Goal: Information Seeking & Learning: Learn about a topic

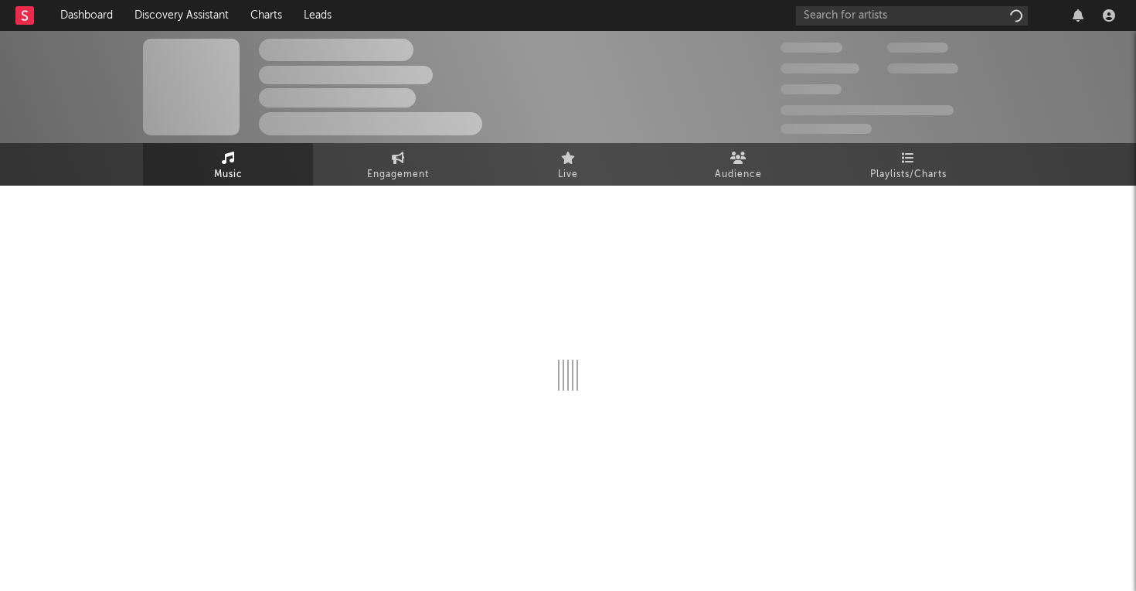
click at [588, 220] on div at bounding box center [568, 300] width 850 height 182
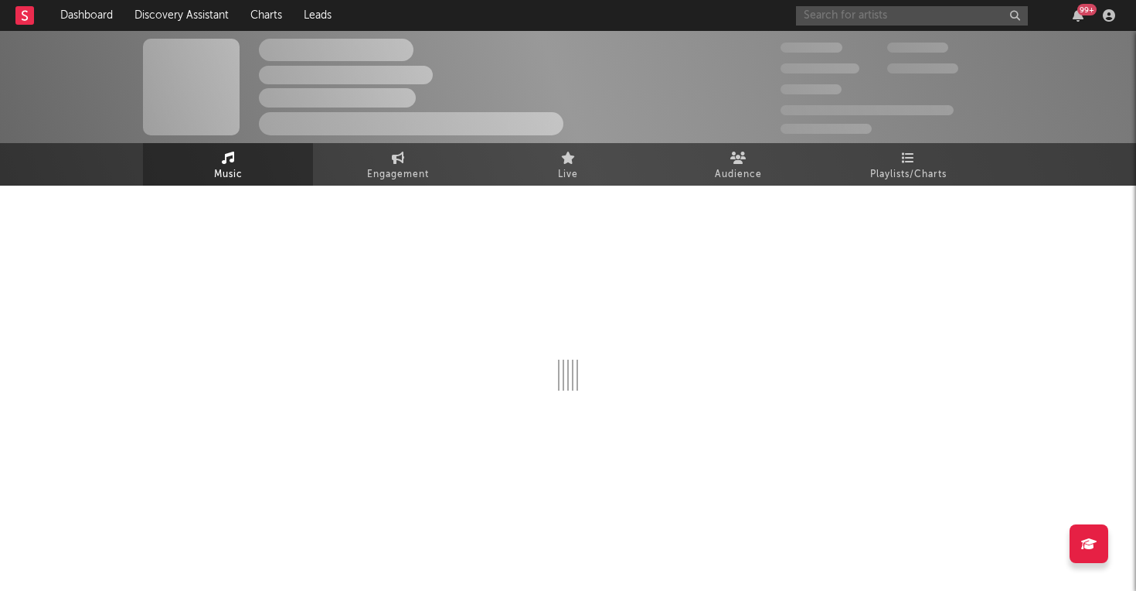
click at [842, 10] on input "text" at bounding box center [912, 15] width 232 height 19
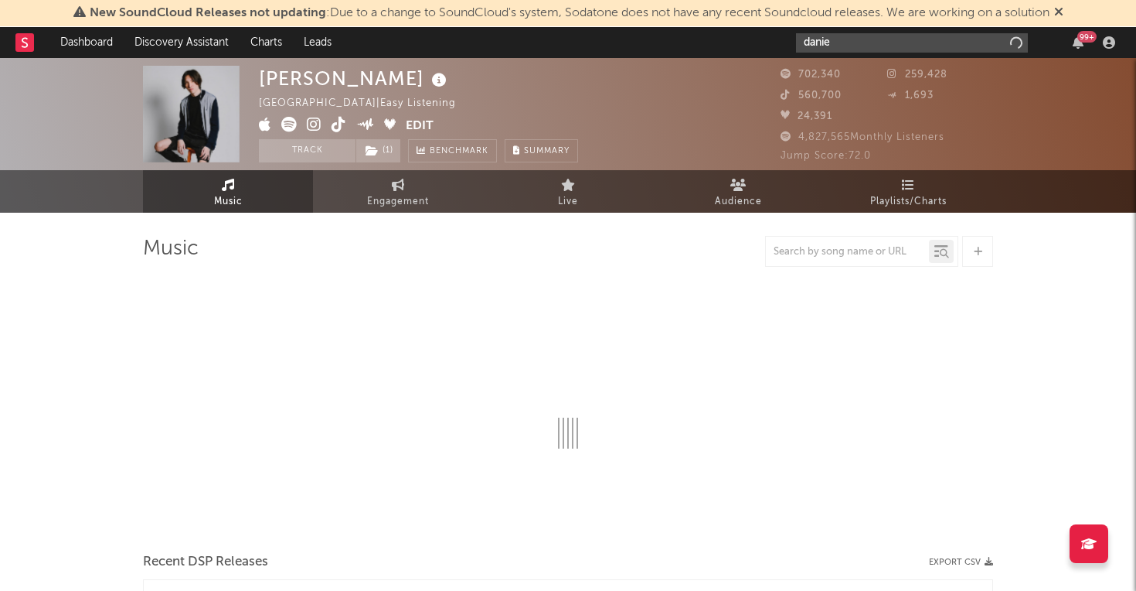
type input "daniel"
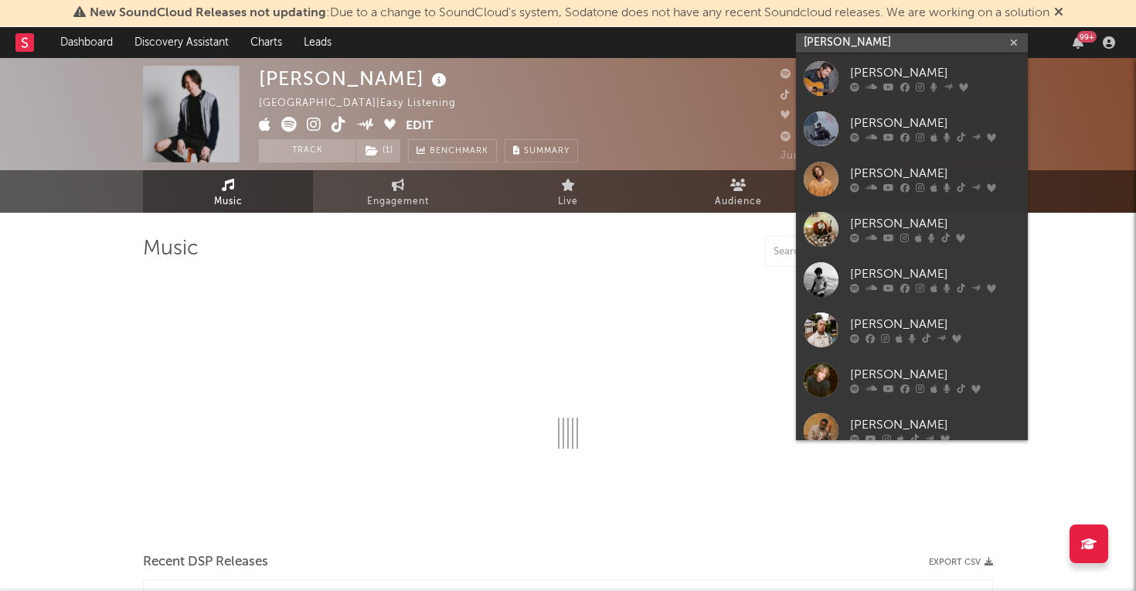
select select "6m"
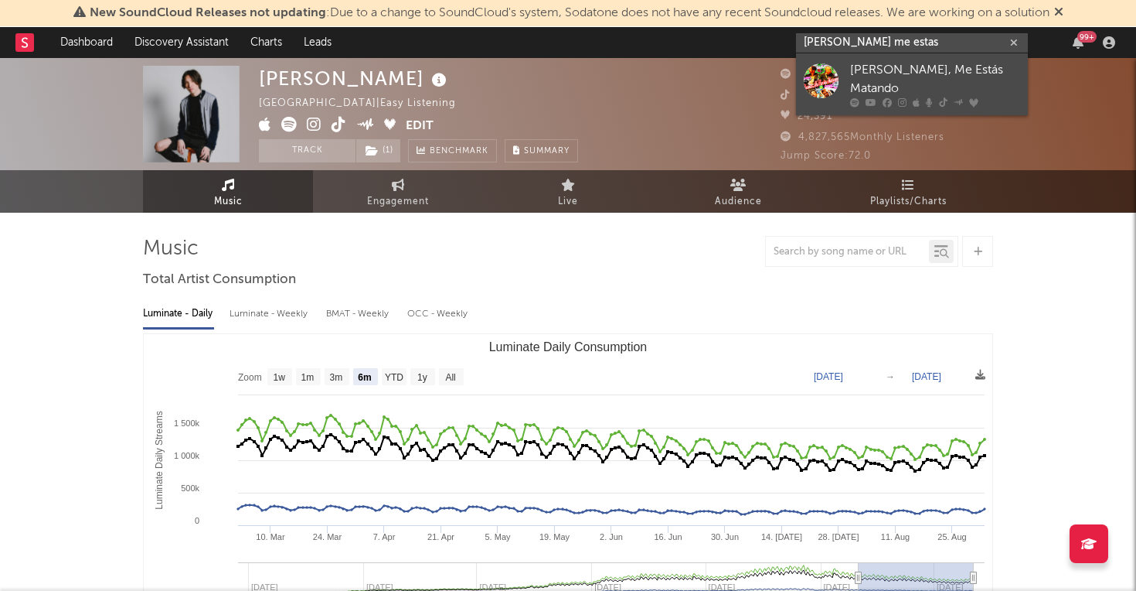
type input "daniel me estas"
click at [838, 70] on div at bounding box center [821, 84] width 35 height 43
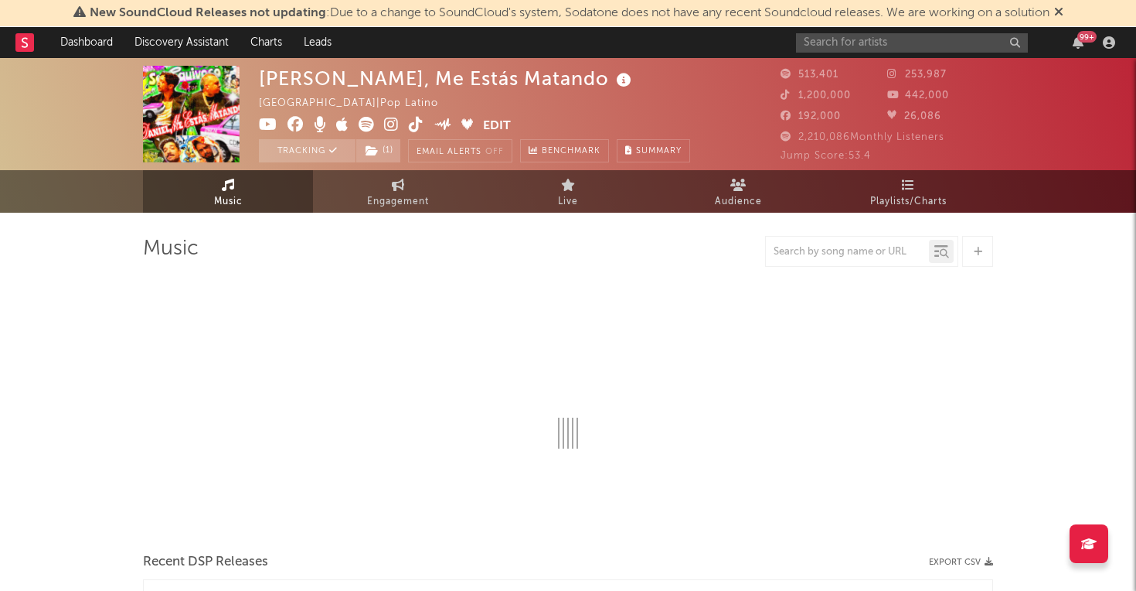
select select "6m"
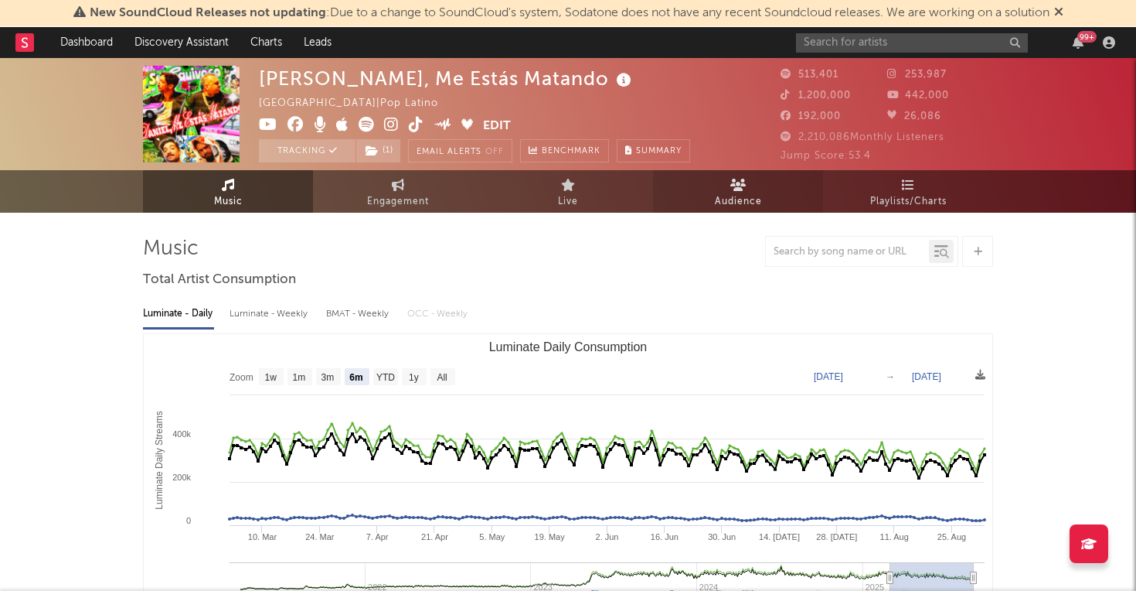
click at [710, 186] on link "Audience" at bounding box center [738, 191] width 170 height 43
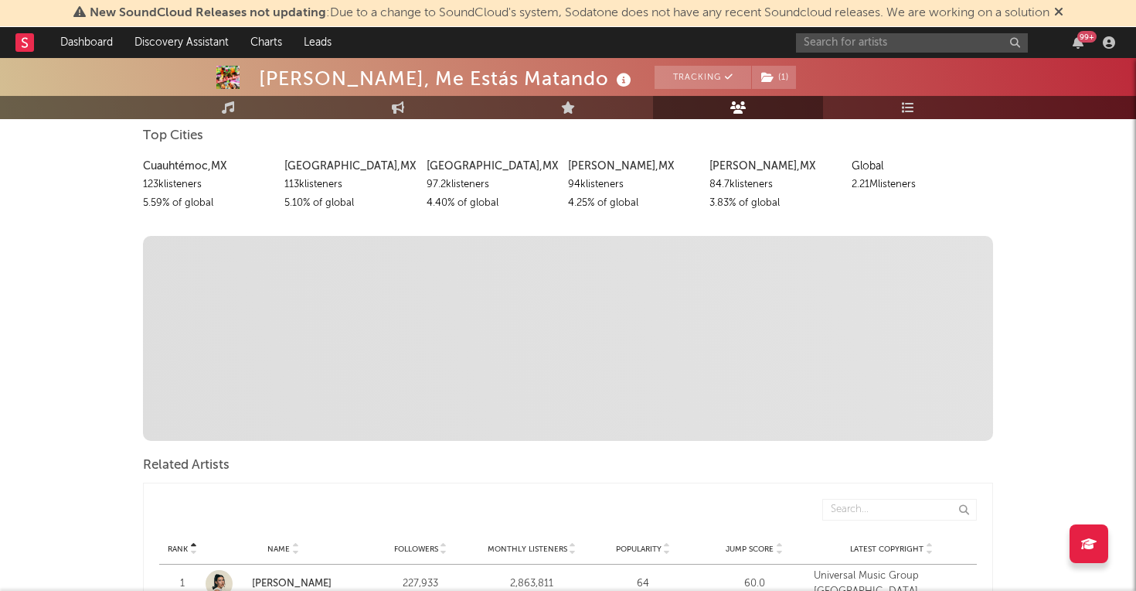
scroll to position [140, 0]
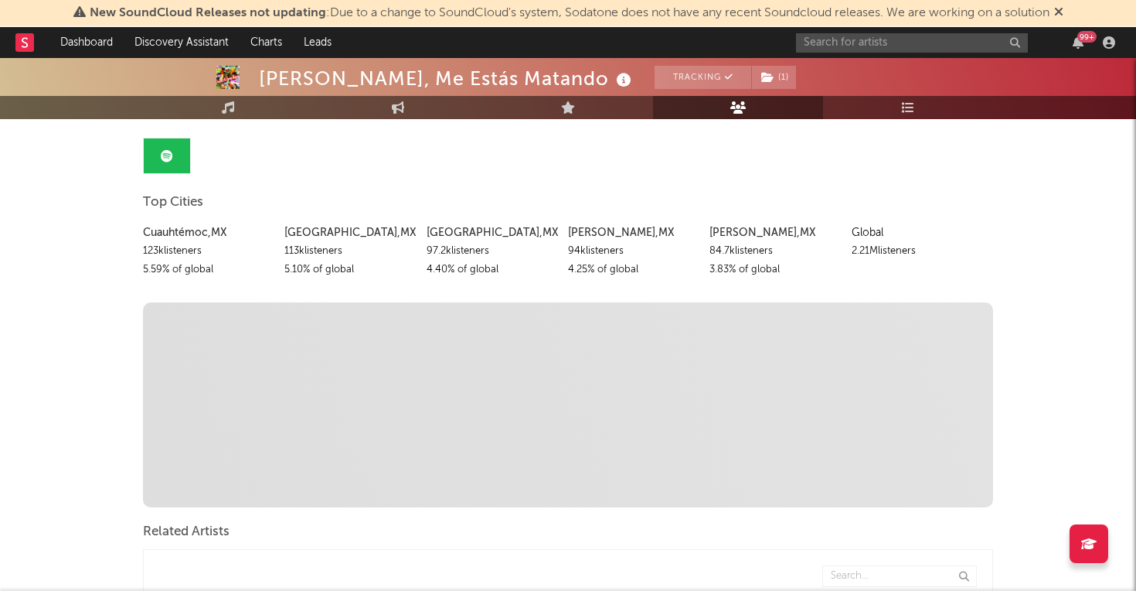
click at [166, 162] on link at bounding box center [167, 155] width 46 height 35
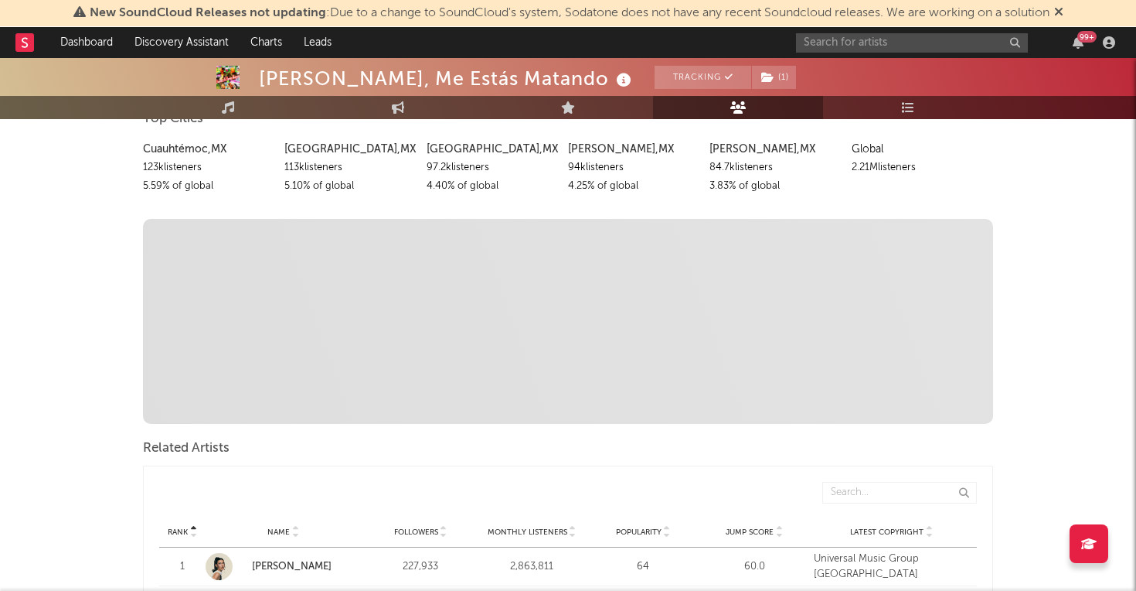
scroll to position [0, 0]
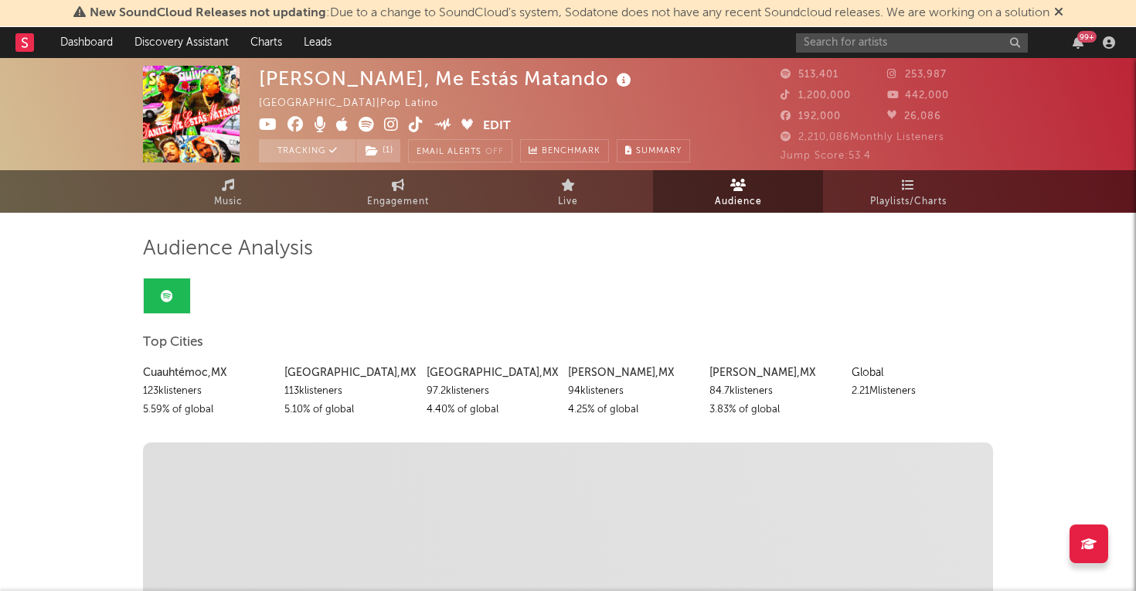
click at [1064, 12] on icon at bounding box center [1058, 11] width 9 height 12
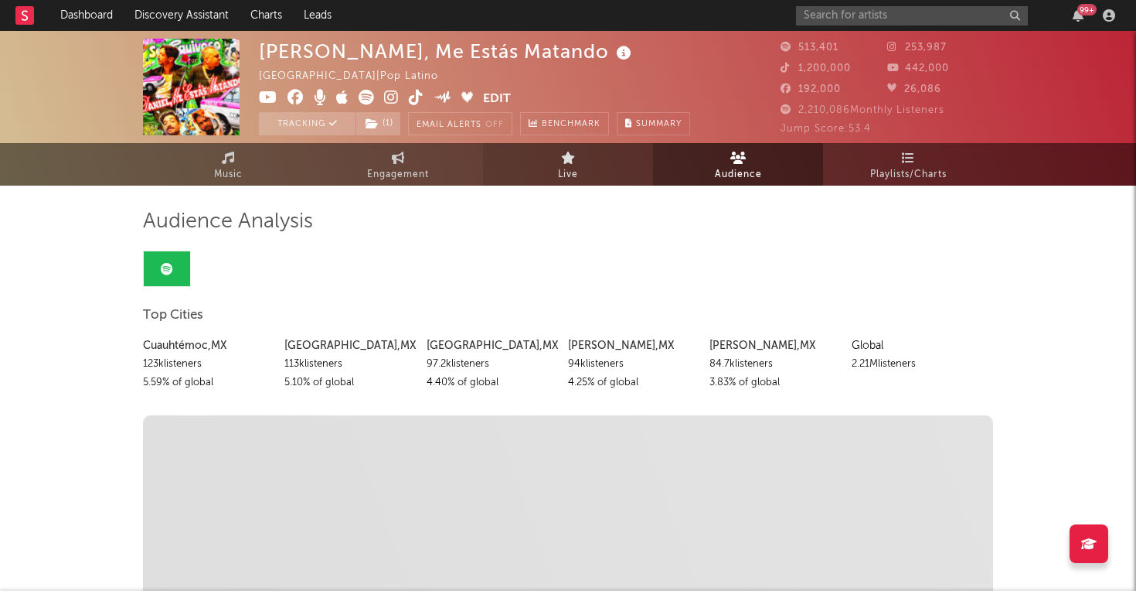
click at [587, 171] on link "Live" at bounding box center [568, 164] width 170 height 43
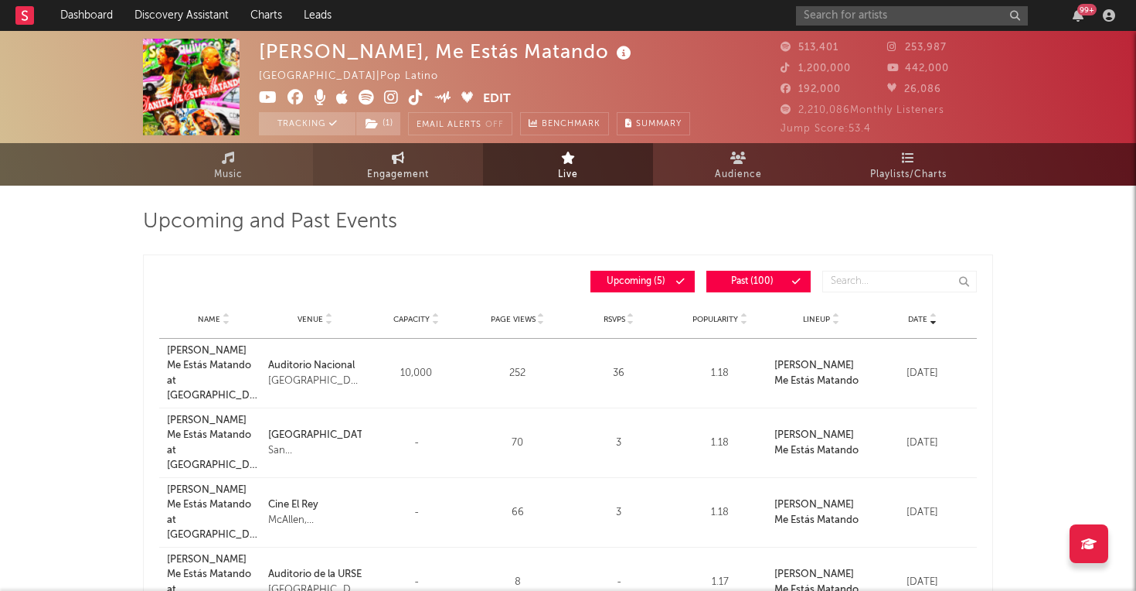
click at [419, 172] on span "Engagement" at bounding box center [398, 174] width 62 height 19
select select "1w"
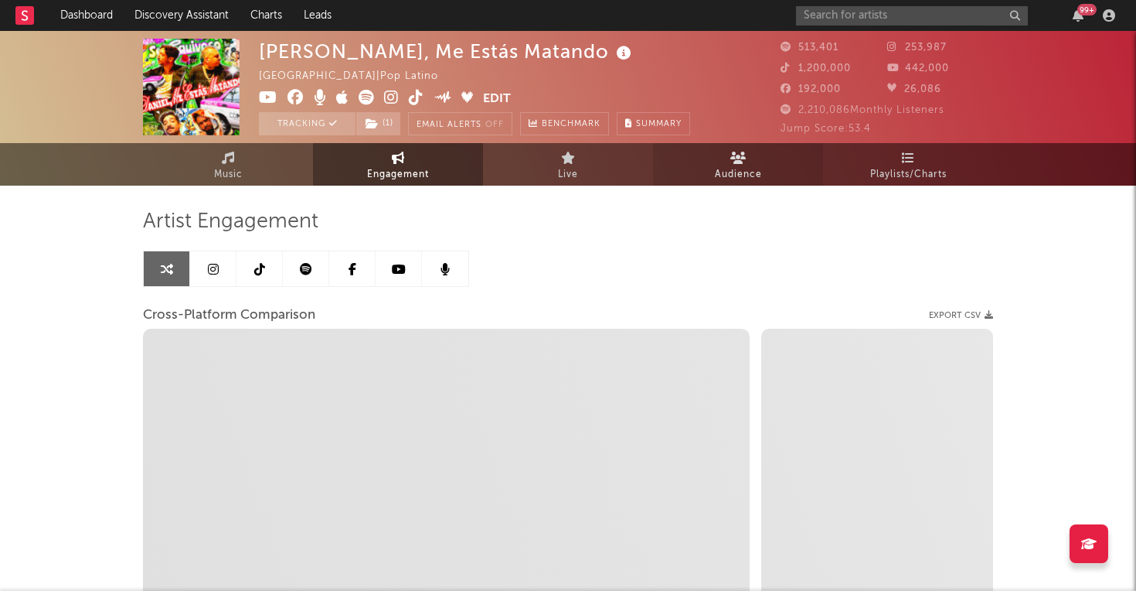
click at [730, 174] on span "Audience" at bounding box center [738, 174] width 47 height 19
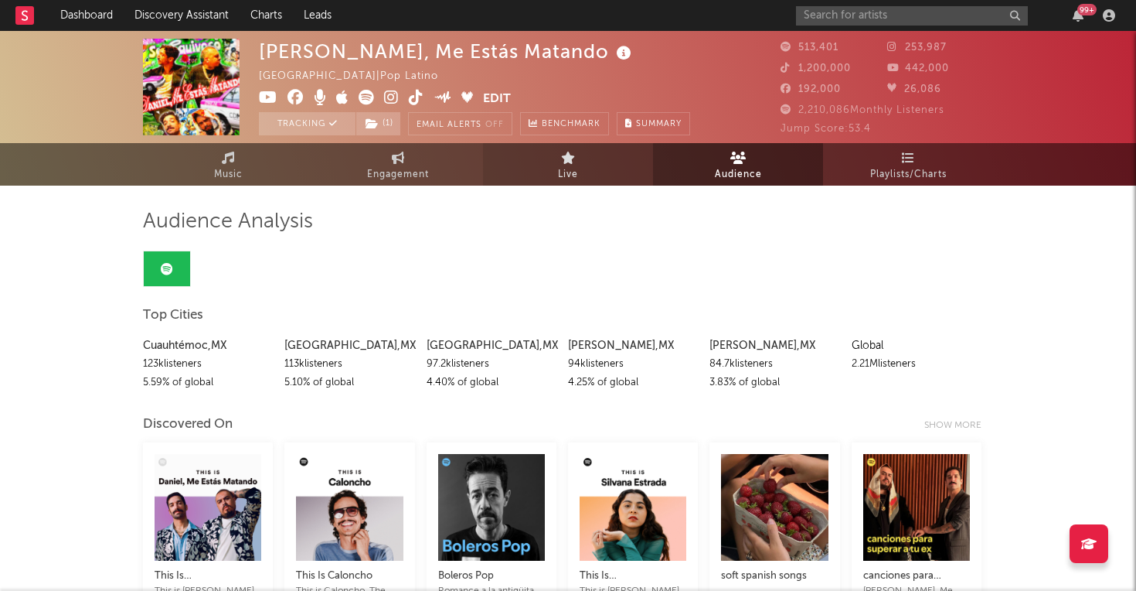
click at [591, 173] on link "Live" at bounding box center [568, 164] width 170 height 43
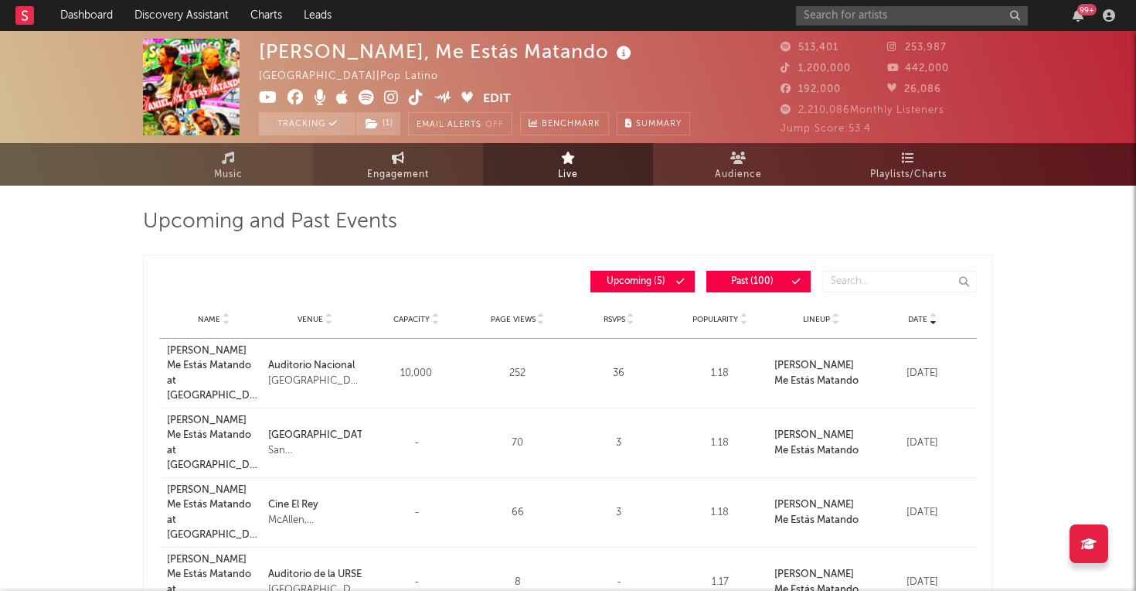
click at [407, 165] on span "Engagement" at bounding box center [398, 174] width 62 height 19
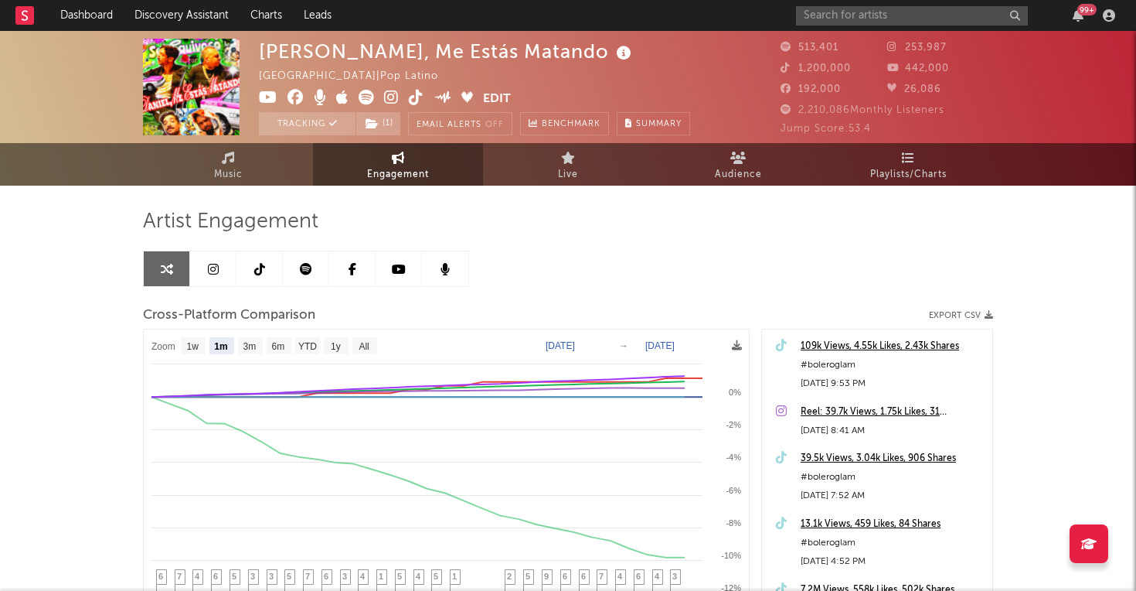
select select "1m"
click at [511, 165] on link "Live" at bounding box center [568, 164] width 170 height 43
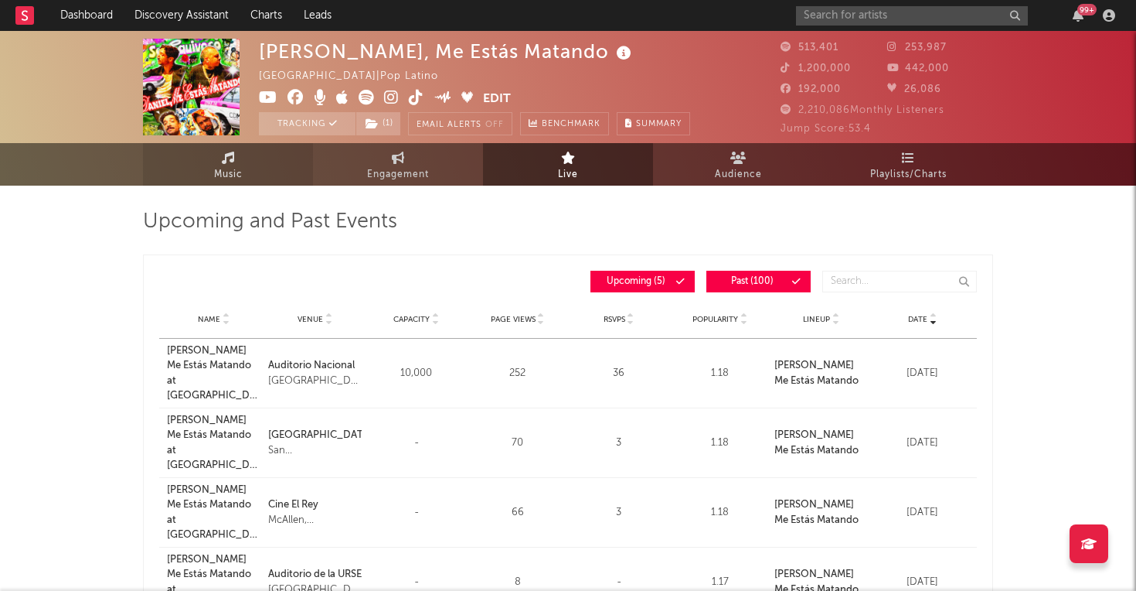
click at [223, 179] on span "Music" at bounding box center [228, 174] width 29 height 19
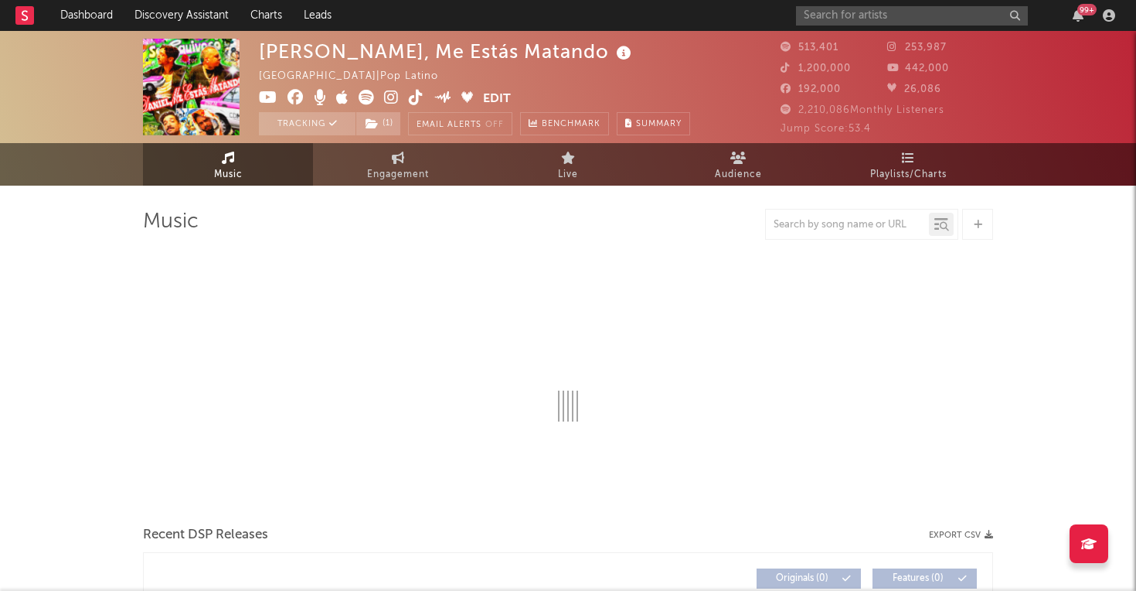
select select "6m"
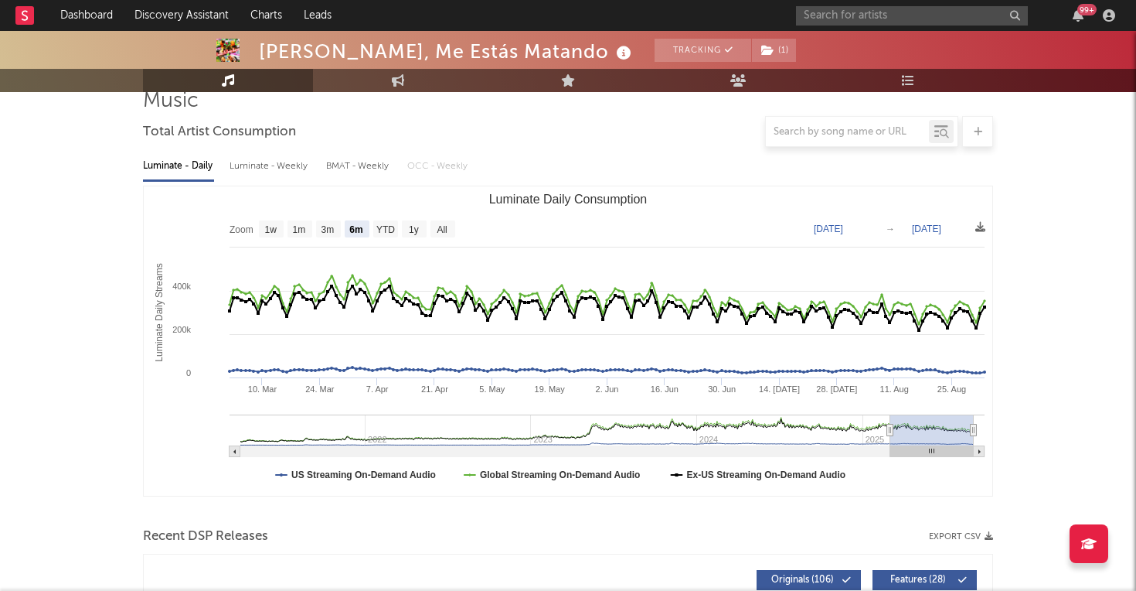
scroll to position [139, 0]
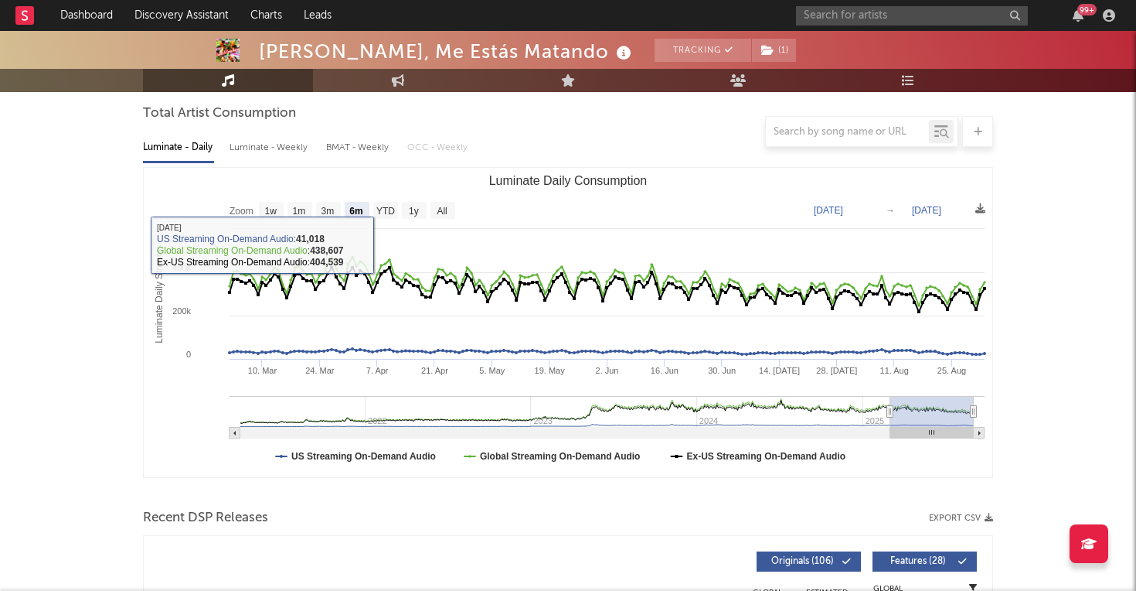
click at [342, 144] on div at bounding box center [568, 131] width 850 height 31
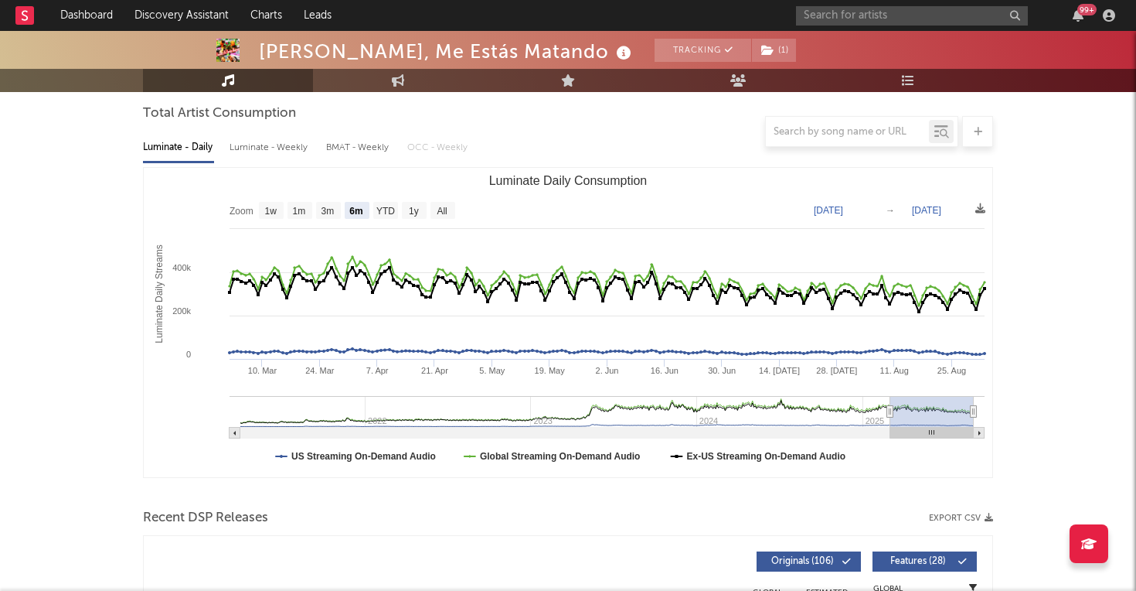
click at [345, 151] on div "BMAT - Weekly" at bounding box center [359, 147] width 66 height 26
select select "6m"
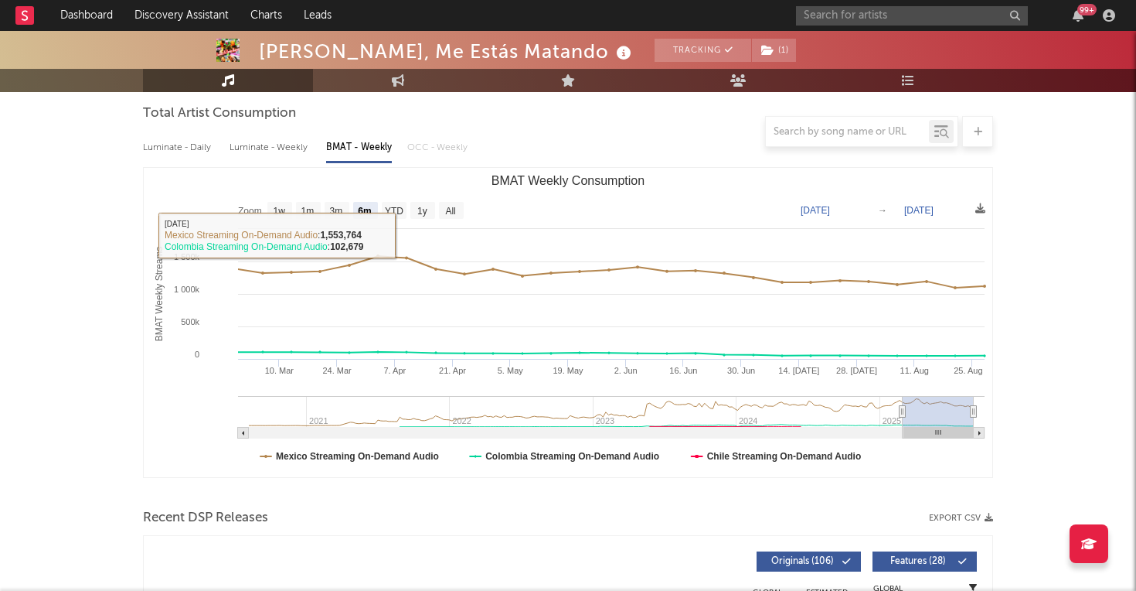
click at [264, 148] on div "Luminate - Weekly" at bounding box center [270, 147] width 81 height 26
select select "6m"
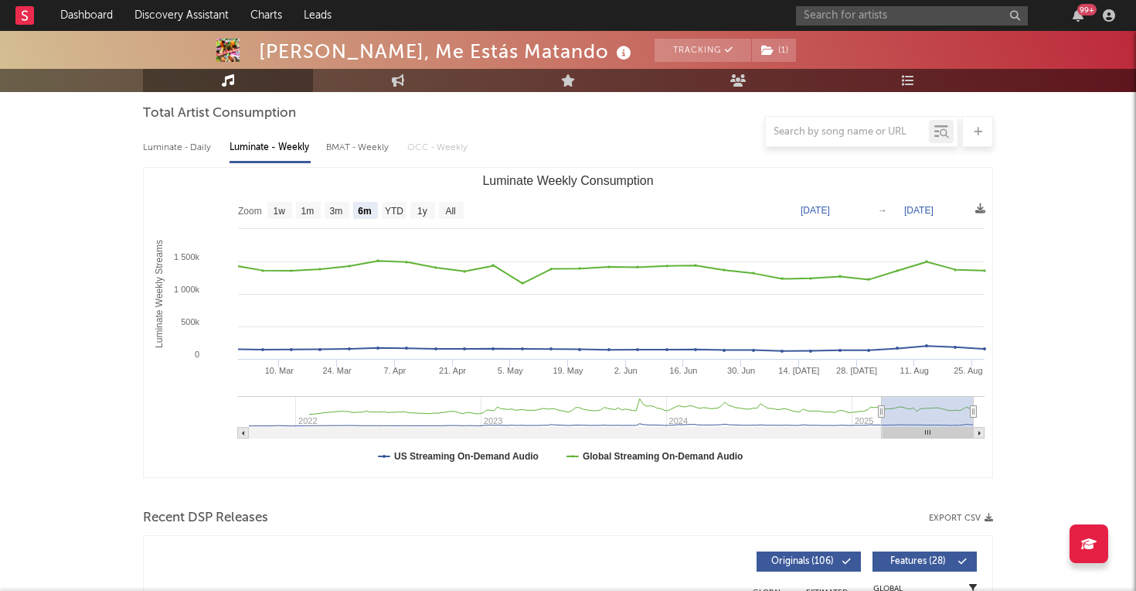
click at [198, 143] on div at bounding box center [568, 131] width 850 height 31
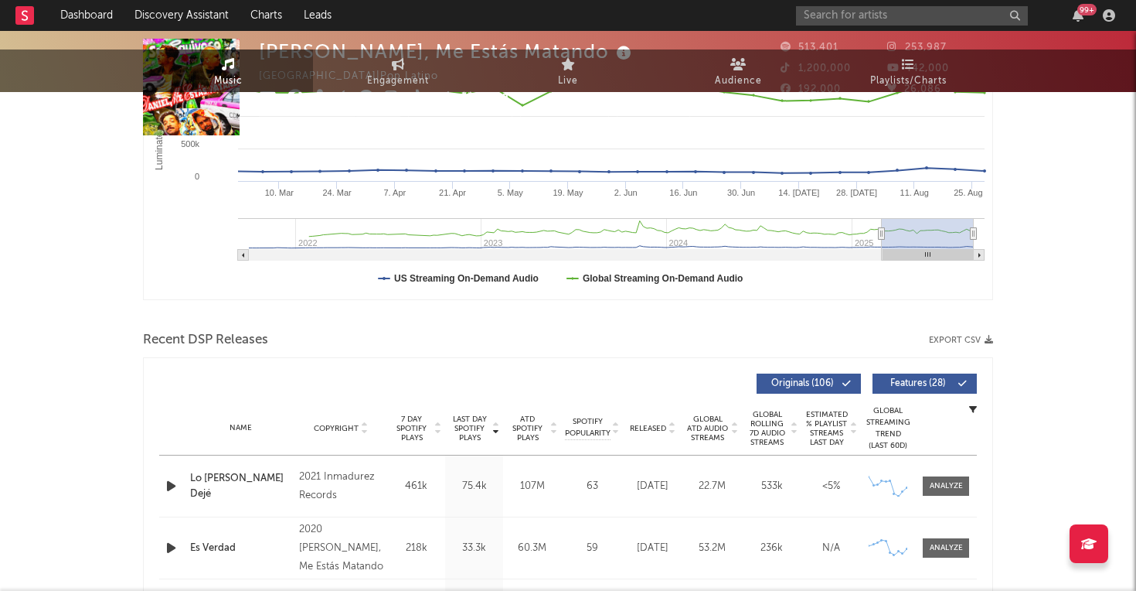
scroll to position [0, 0]
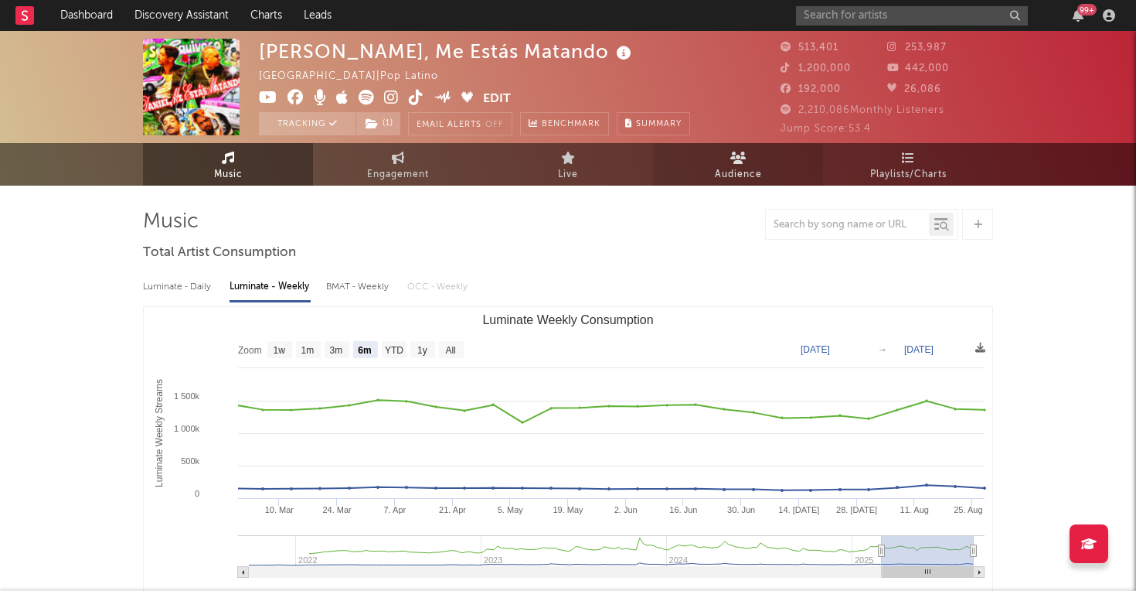
click at [724, 162] on link "Audience" at bounding box center [738, 164] width 170 height 43
